Goal: Find specific page/section: Find specific page/section

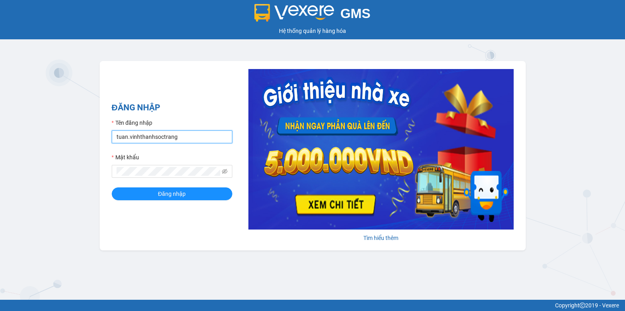
drag, startPoint x: 127, startPoint y: 140, endPoint x: 108, endPoint y: 139, distance: 19.3
click at [108, 139] on div "ĐĂNG NHẬP Tên đăng nhập [PERSON_NAME].vinhthanhsoctrang Mật khẩu Đăng nhập [PER…" at bounding box center [313, 156] width 426 height 190
type input "quanly.vinhthanhsoctrang"
click at [126, 195] on button "Đăng nhập" at bounding box center [172, 194] width 121 height 13
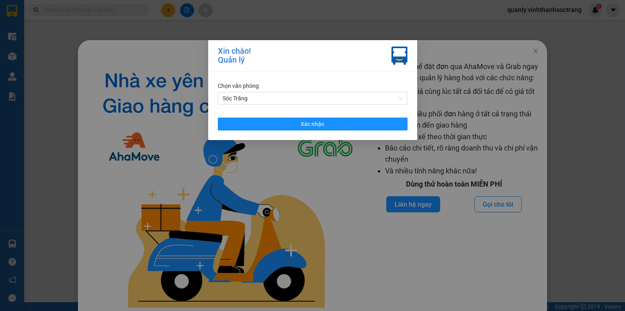
click at [308, 131] on div "[PERSON_NAME] Sóc [PERSON_NAME] Xác [PERSON_NAME]" at bounding box center [312, 106] width 209 height 68
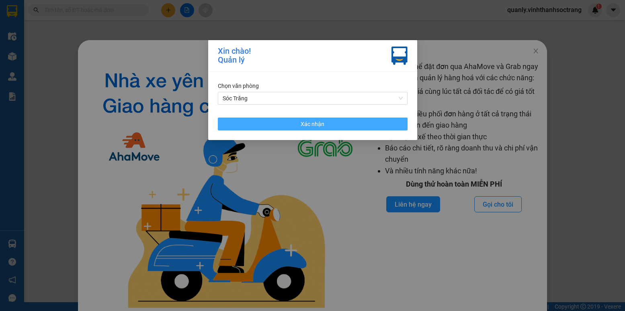
click at [310, 123] on span "Xác nhận" at bounding box center [313, 124] width 24 height 9
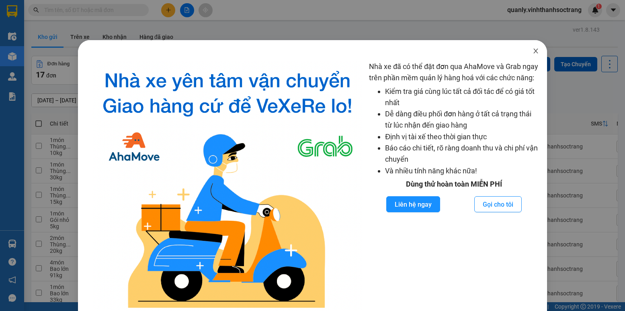
click at [532, 49] on icon "close" at bounding box center [535, 51] width 6 height 6
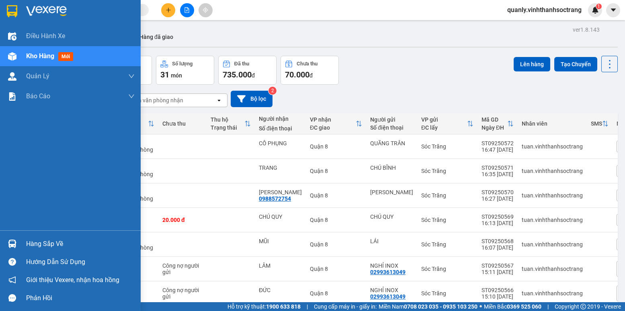
click at [34, 58] on span "Kho hàng" at bounding box center [40, 56] width 28 height 8
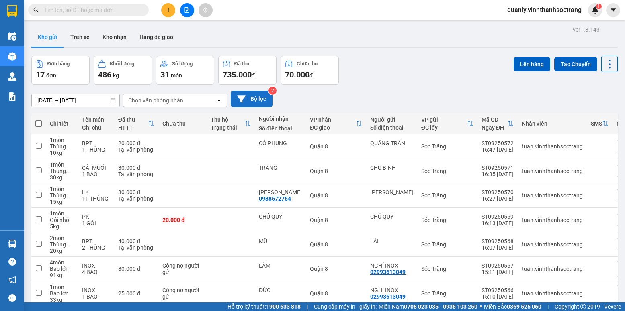
click at [246, 99] on button "Bộ lọc" at bounding box center [252, 99] width 42 height 16
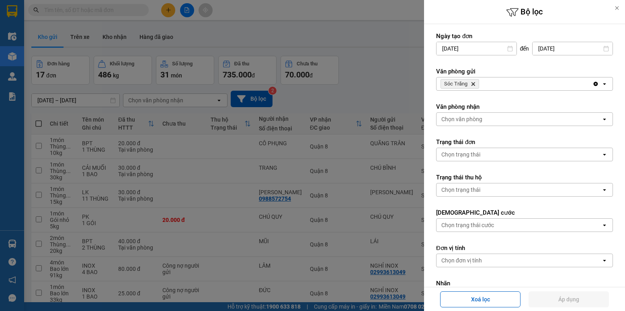
click at [473, 84] on span "Sóc Trăng Delete" at bounding box center [459, 84] width 39 height 10
click at [471, 84] on icon "Delete" at bounding box center [473, 84] width 5 height 5
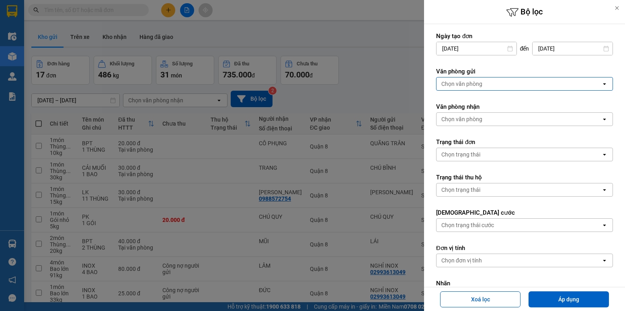
click at [479, 82] on div "Chọn văn phòng" at bounding box center [461, 84] width 41 height 8
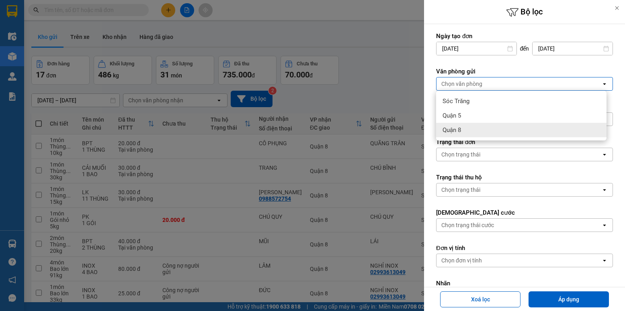
click at [465, 133] on div "Quận 8" at bounding box center [521, 130] width 170 height 14
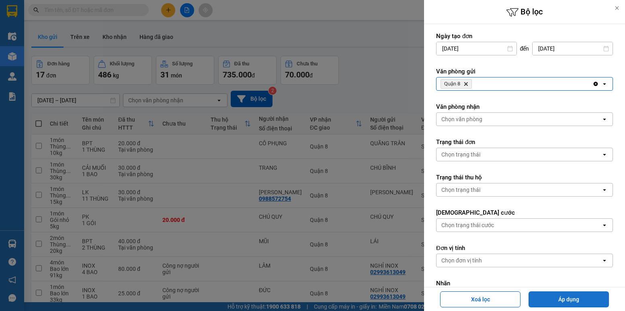
click at [568, 296] on button "Áp dụng" at bounding box center [568, 300] width 80 height 16
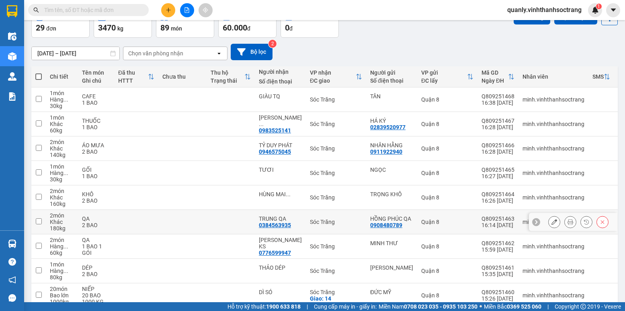
scroll to position [113, 0]
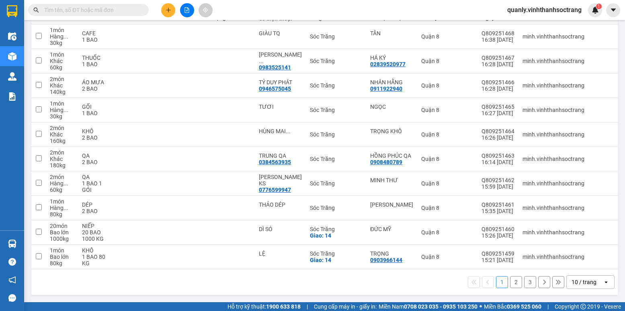
click at [583, 283] on div "10 / trang" at bounding box center [583, 282] width 25 height 8
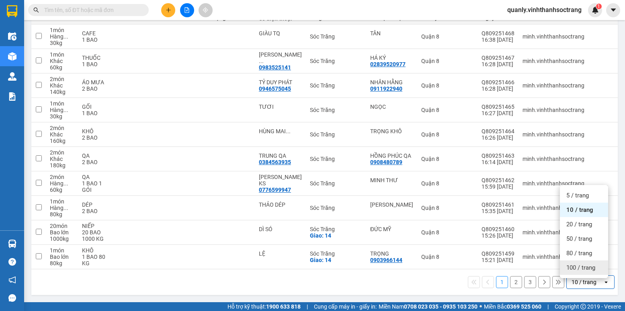
click at [574, 264] on span "100 / trang" at bounding box center [580, 268] width 29 height 8
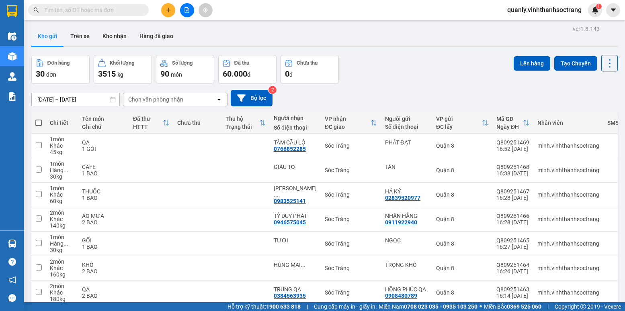
scroll to position [0, 0]
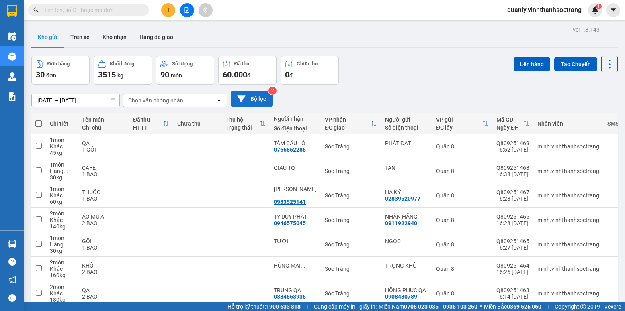
click at [242, 98] on icon at bounding box center [241, 98] width 8 height 7
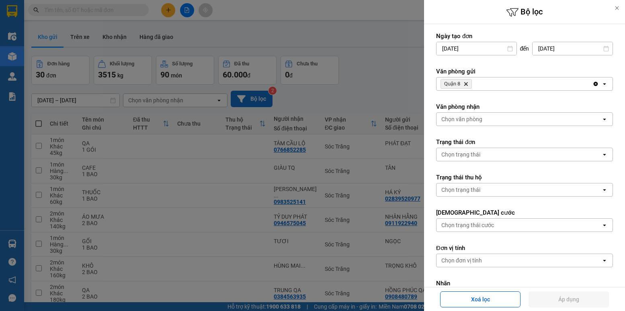
drag, startPoint x: 469, startPoint y: 296, endPoint x: 509, endPoint y: 327, distance: 50.4
click at [509, 311] on html "Kết quả [PERSON_NAME] ( 0 ) Bộ lọc No Data quanly.vinhthanhsoctrang 1 Điều [PER…" at bounding box center [312, 155] width 625 height 311
click at [617, 7] on icon at bounding box center [617, 8] width 6 height 6
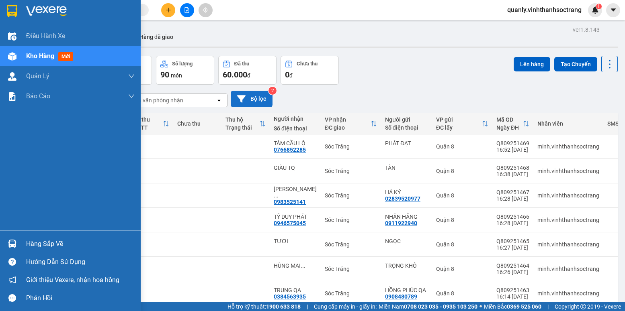
click at [35, 55] on span "Kho hàng" at bounding box center [40, 56] width 28 height 8
click at [45, 57] on span "Kho hàng" at bounding box center [40, 56] width 28 height 8
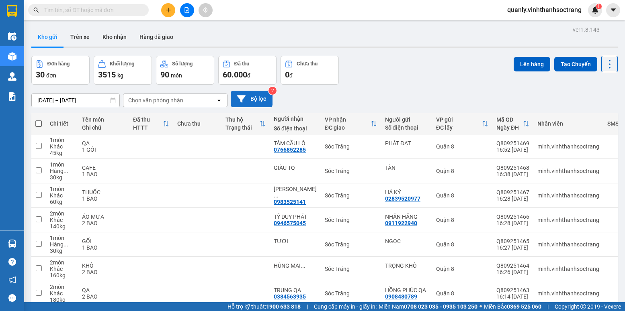
click at [259, 100] on button "Bộ lọc" at bounding box center [252, 99] width 42 height 16
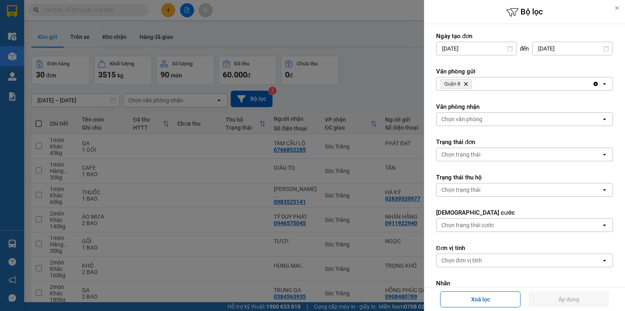
click at [242, 231] on div at bounding box center [312, 155] width 625 height 311
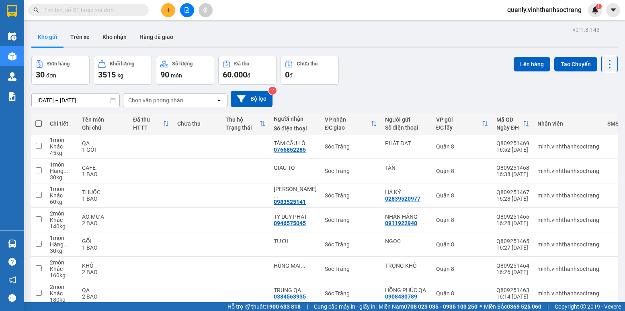
click at [443, 76] on div "Đơn hàng 30 đơn [PERSON_NAME] 3515 kg Số [PERSON_NAME] 90 món Đã thu 60.000 [PE…" at bounding box center [324, 70] width 586 height 29
